Goal: Task Accomplishment & Management: Manage account settings

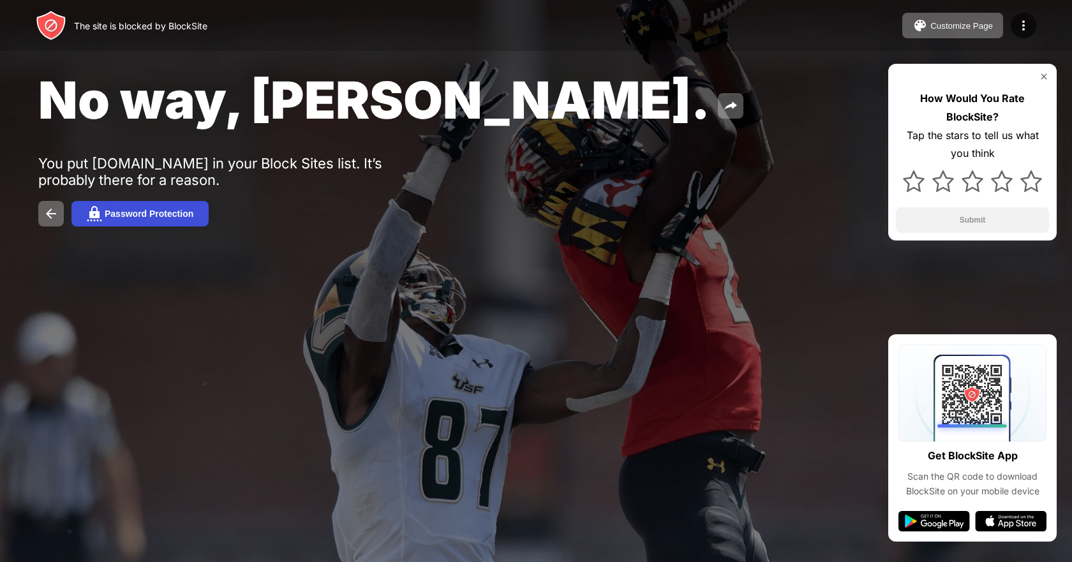
click at [115, 208] on button "Password Protection" at bounding box center [139, 214] width 137 height 26
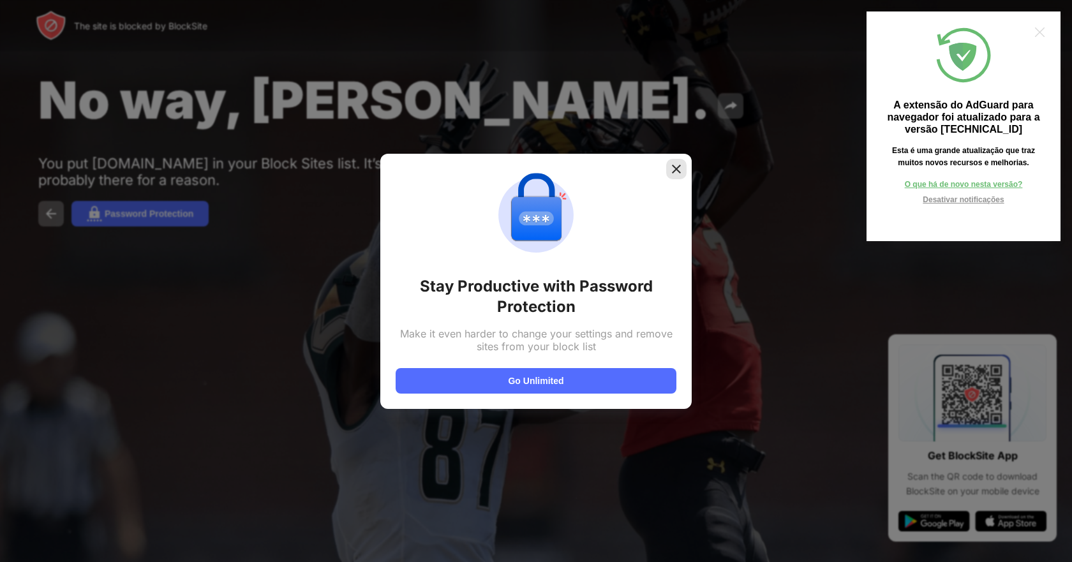
click at [674, 164] on img at bounding box center [676, 169] width 13 height 13
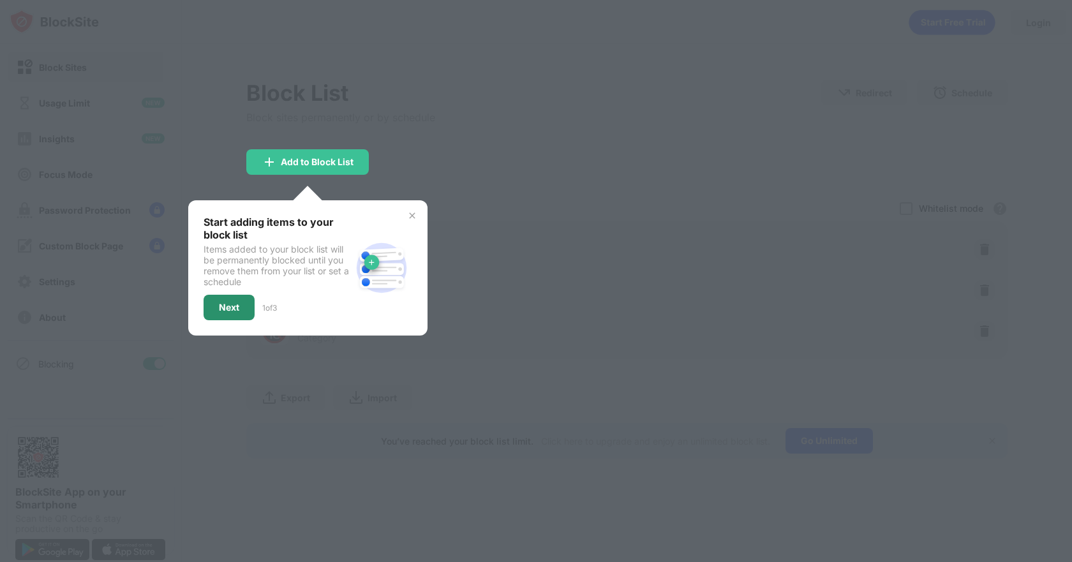
click at [223, 296] on div "Next" at bounding box center [228, 308] width 51 height 26
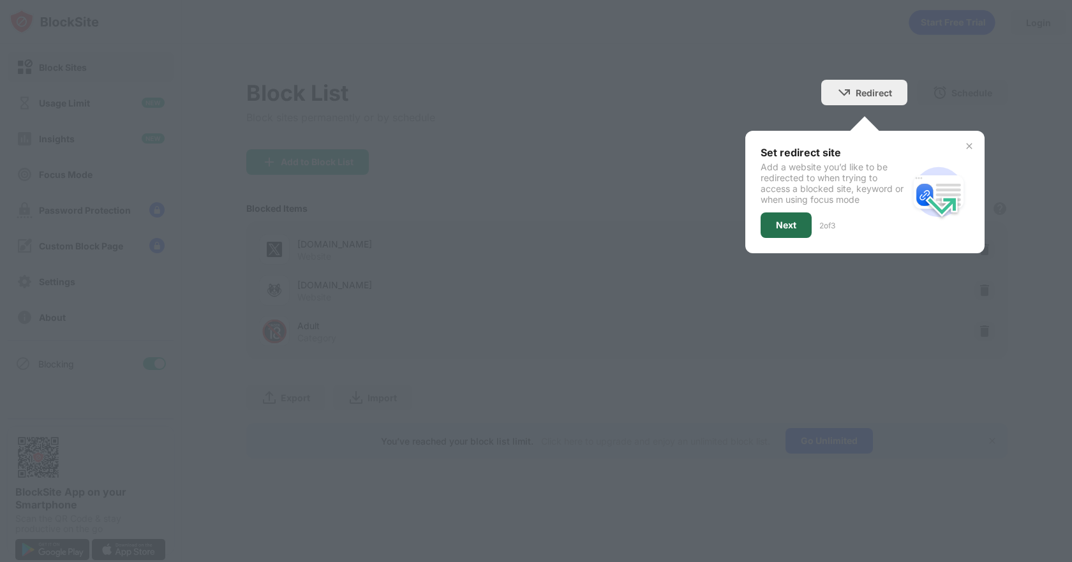
click at [810, 221] on div "Next" at bounding box center [785, 225] width 51 height 26
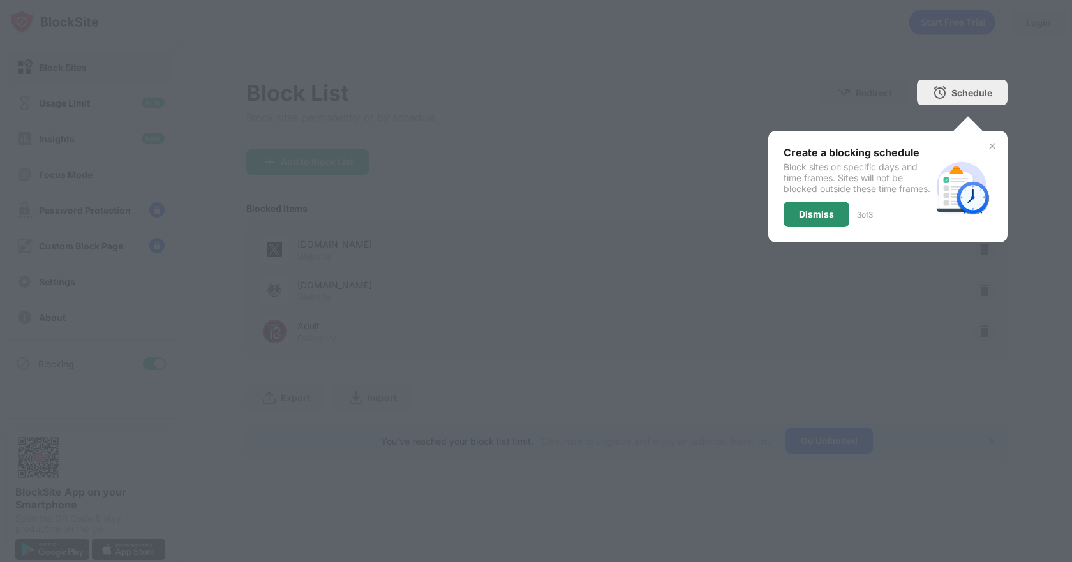
click at [822, 227] on div "Dismiss" at bounding box center [816, 215] width 66 height 26
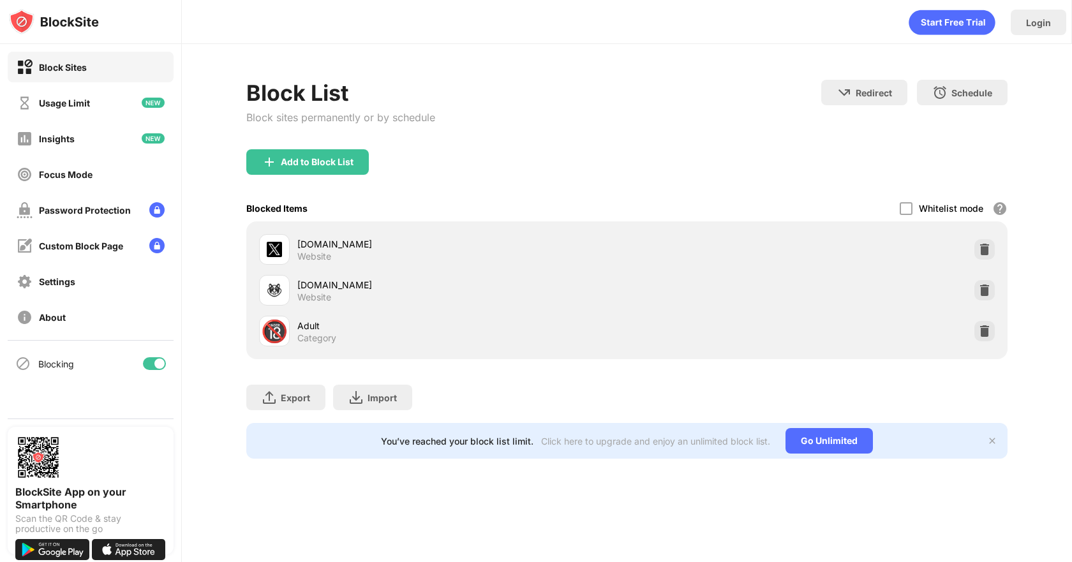
click at [152, 364] on div at bounding box center [154, 363] width 23 height 13
